Goal: Check status: Check status

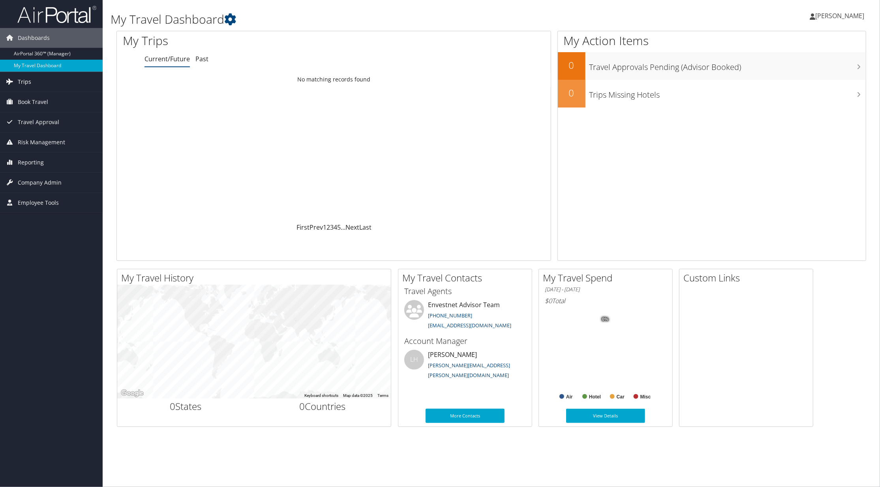
click at [26, 79] on span "Trips" at bounding box center [24, 82] width 13 height 20
click at [29, 120] on link "Past Trips" at bounding box center [51, 121] width 103 height 12
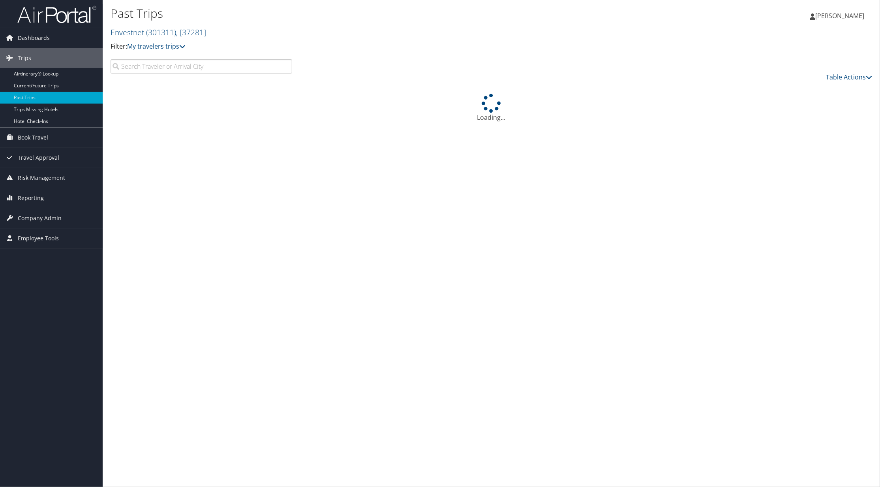
click at [184, 65] on input "search" at bounding box center [202, 66] width 182 height 14
type input "jin"
